Goal: Task Accomplishment & Management: Complete application form

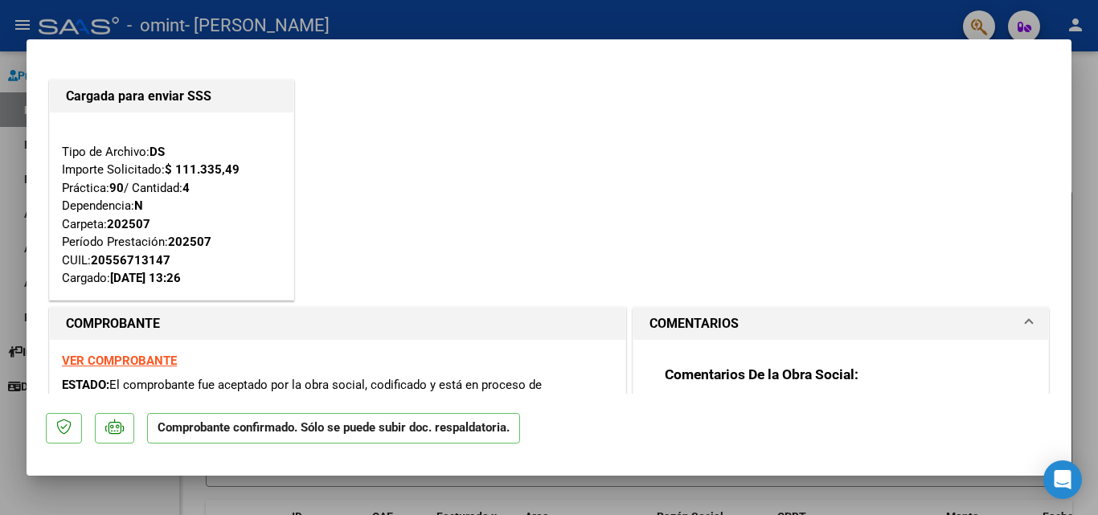
click at [581, 29] on div at bounding box center [549, 257] width 1098 height 515
type input "$ 0,00"
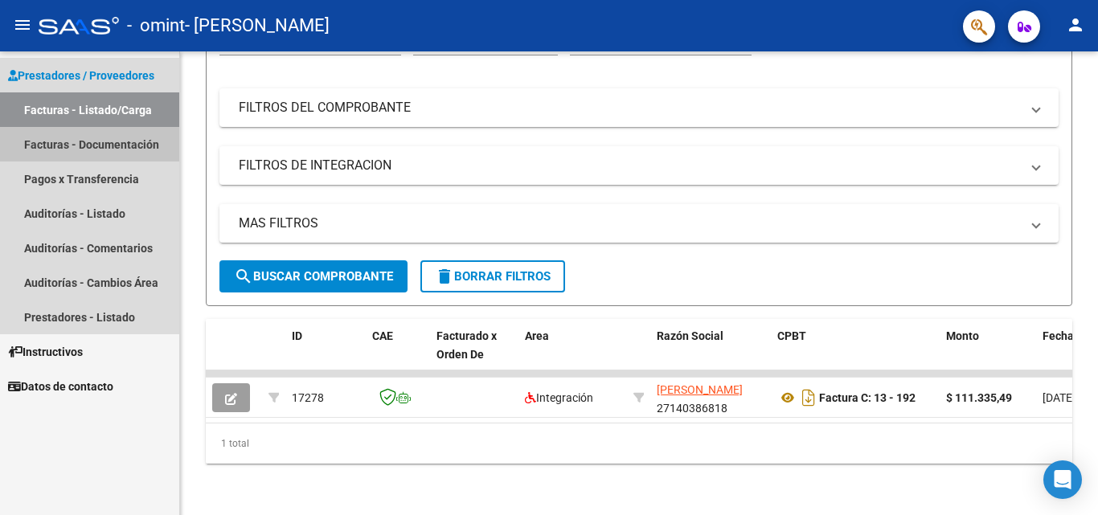
click at [112, 143] on link "Facturas - Documentación" at bounding box center [89, 144] width 179 height 35
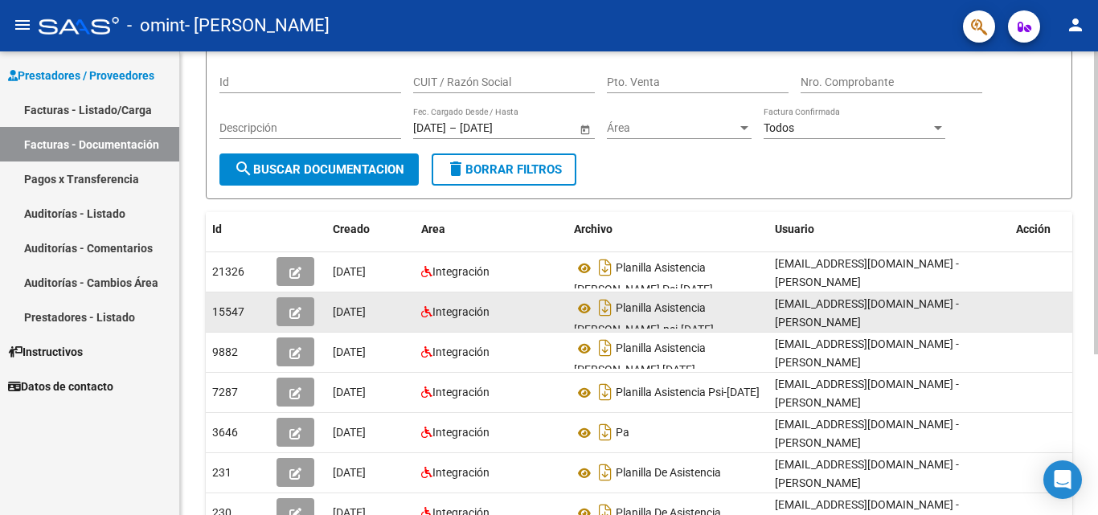
scroll to position [161, 0]
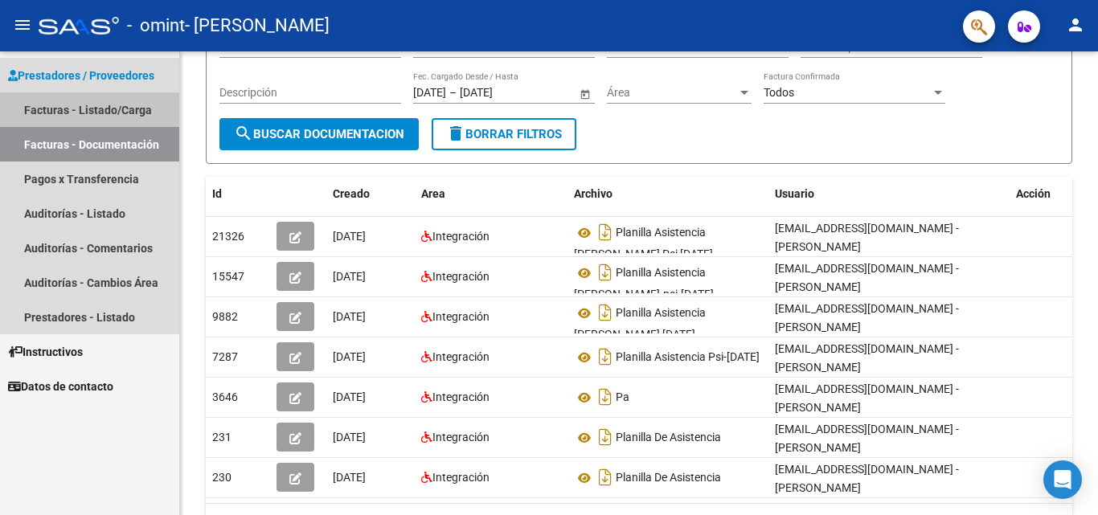
click at [70, 99] on link "Facturas - Listado/Carga" at bounding box center [89, 109] width 179 height 35
